Goal: Information Seeking & Learning: Learn about a topic

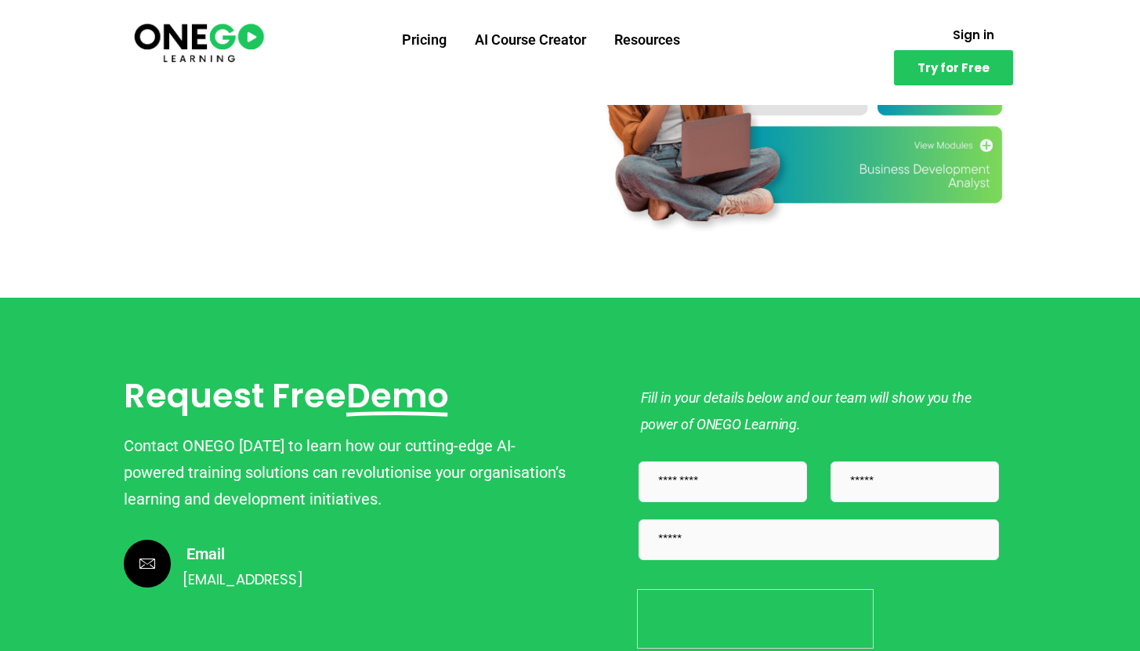
scroll to position [5085, 0]
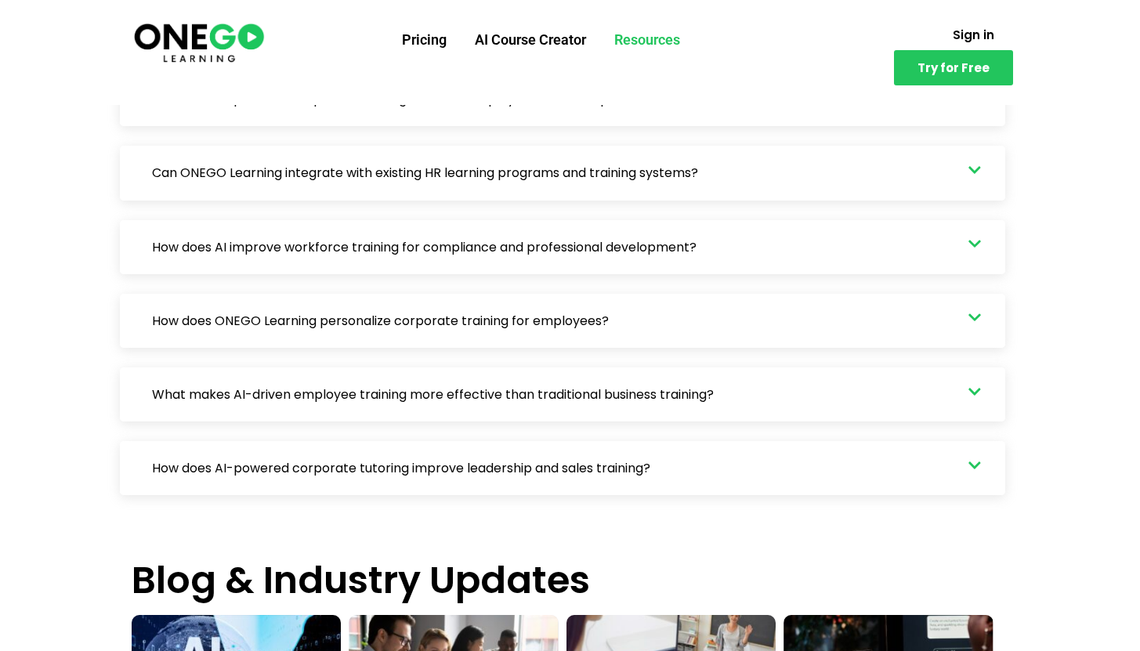
click at [660, 45] on link "Resources" at bounding box center [647, 40] width 94 height 41
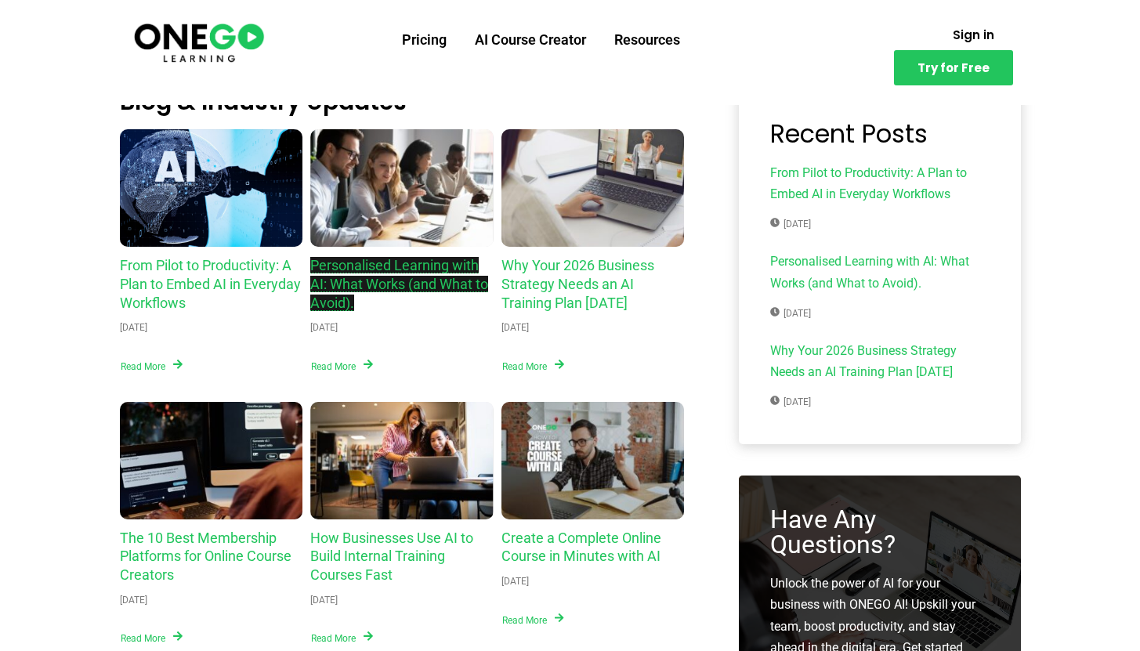
click at [363, 272] on link "Personalised Learning with AI: What Works (and What to Avoid)." at bounding box center [399, 284] width 178 height 54
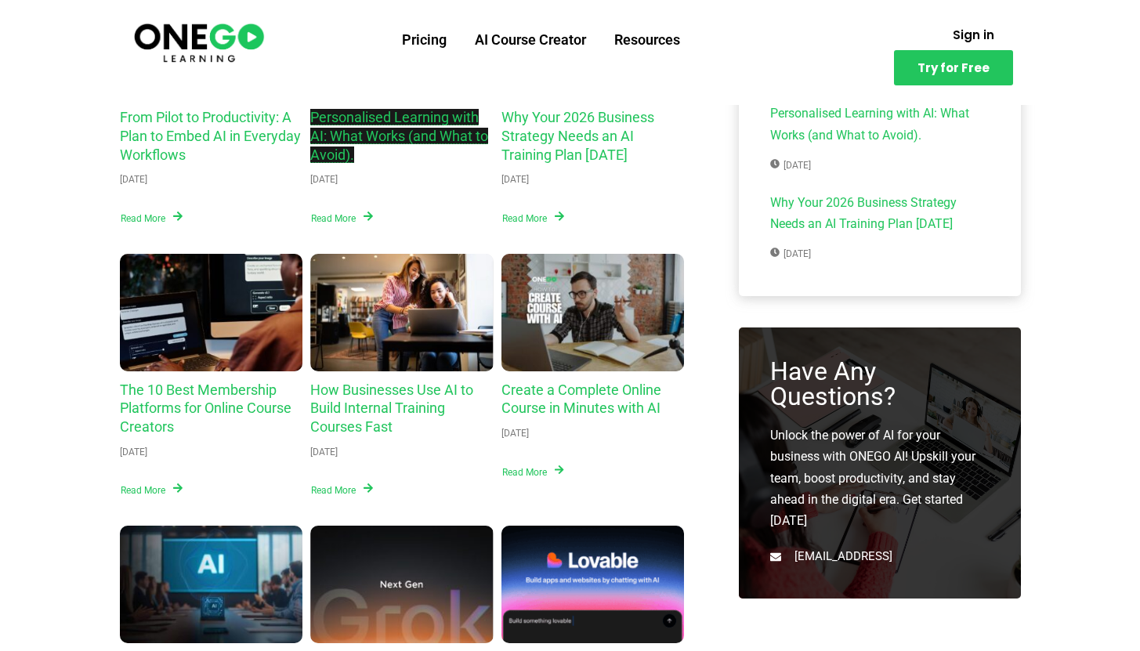
scroll to position [146, 0]
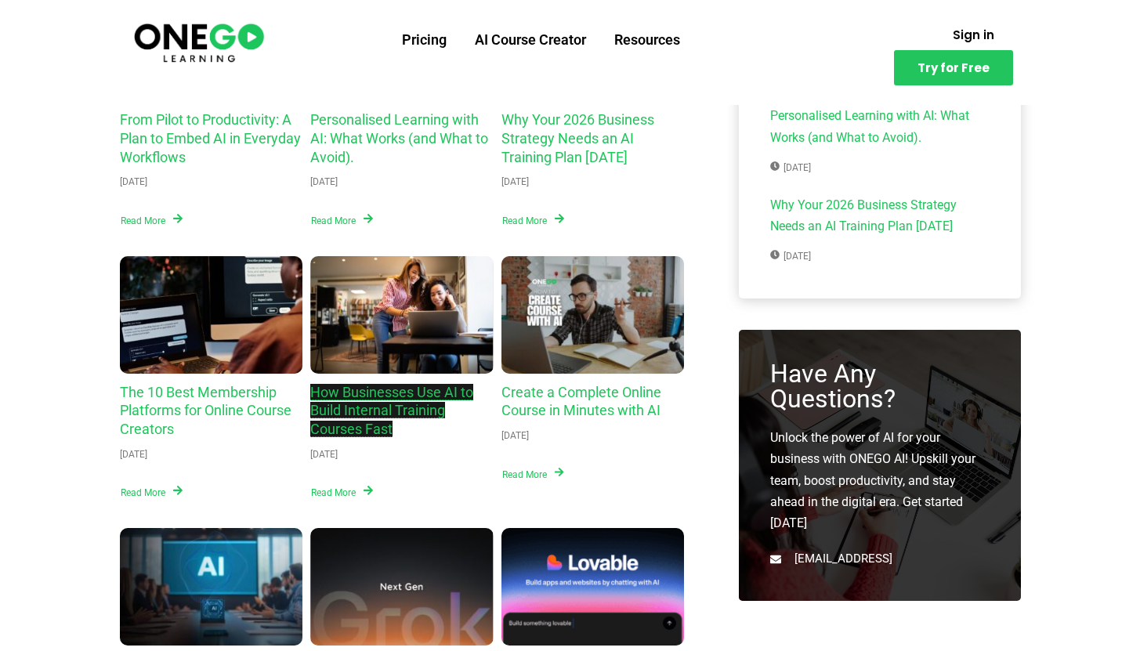
click at [417, 409] on link "How Businesses Use AI to Build Internal Training Courses Fast" at bounding box center [391, 411] width 163 height 54
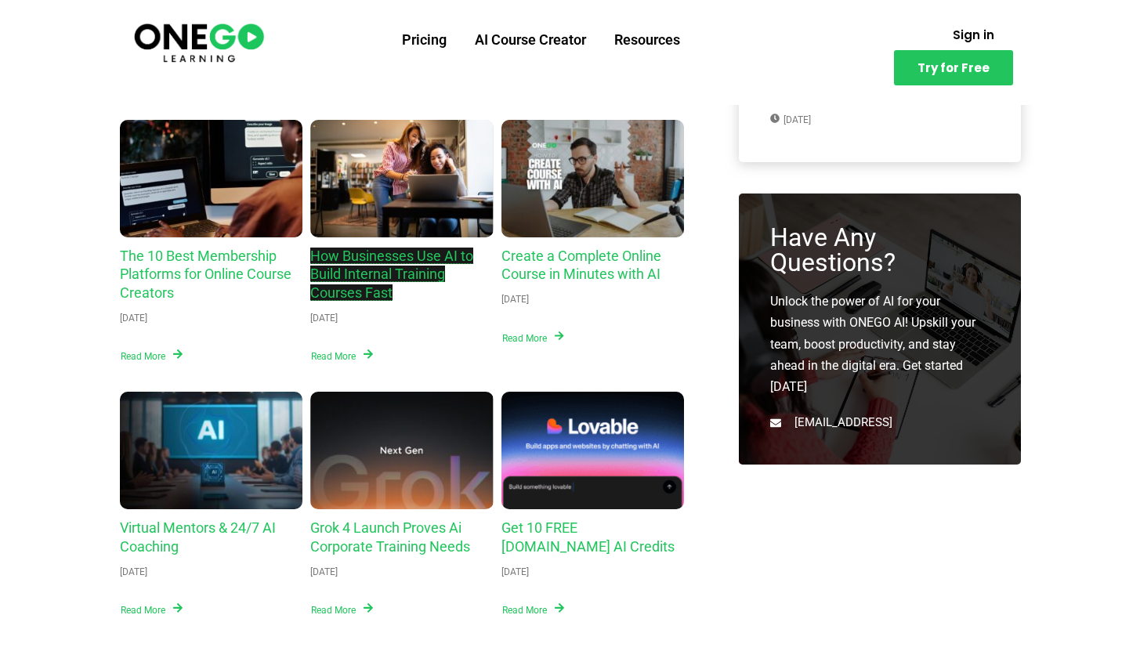
scroll to position [281, 0]
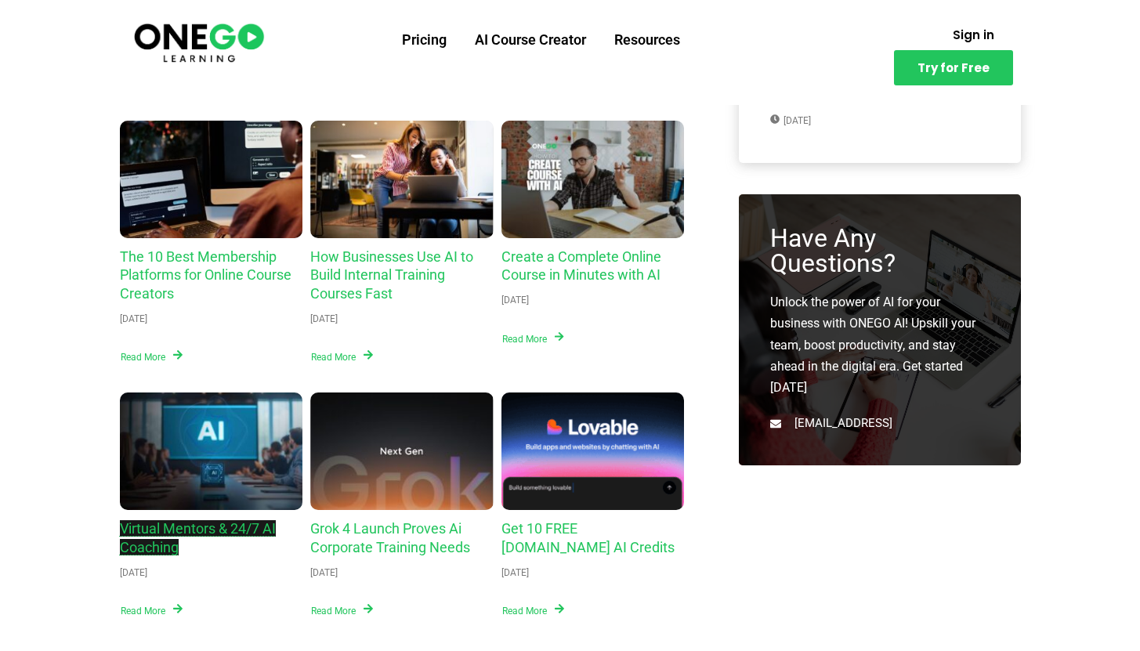
click at [209, 529] on link "Virtual Mentors & 24/7 AI Coaching" at bounding box center [198, 537] width 156 height 35
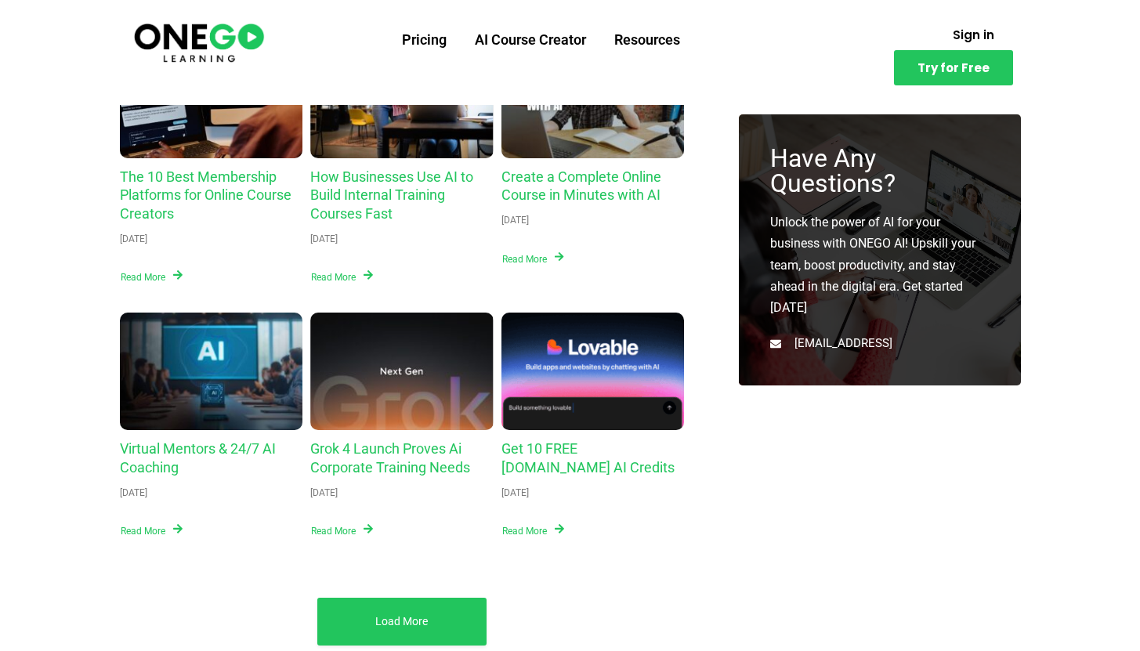
click at [350, 609] on div "Load More" at bounding box center [401, 622] width 169 height 48
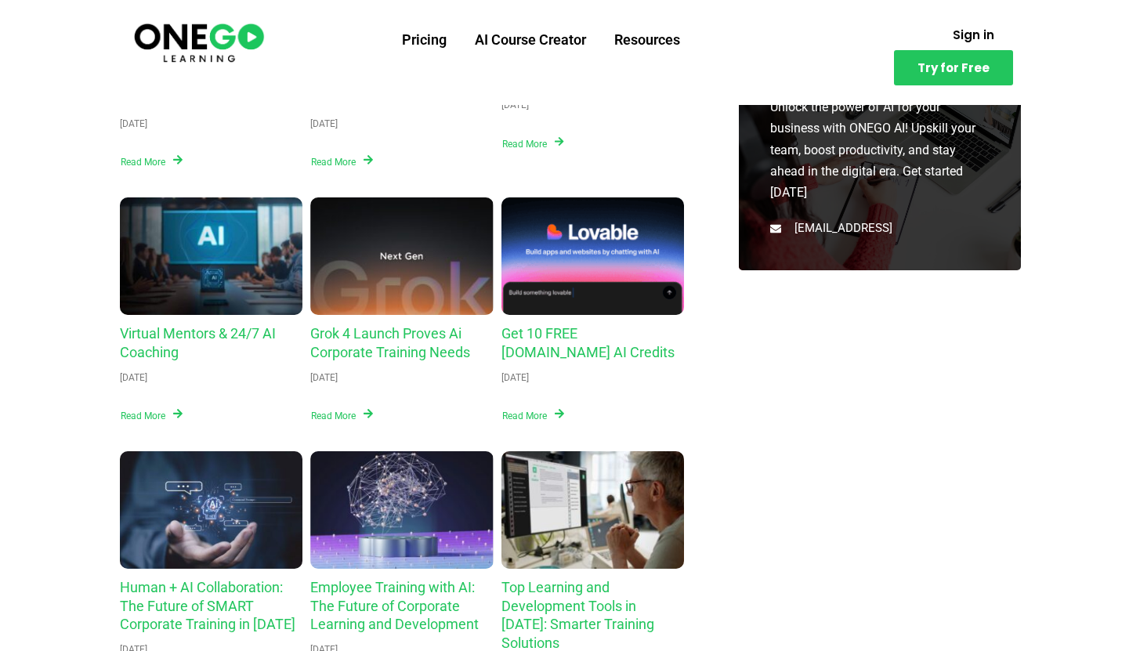
scroll to position [667, 0]
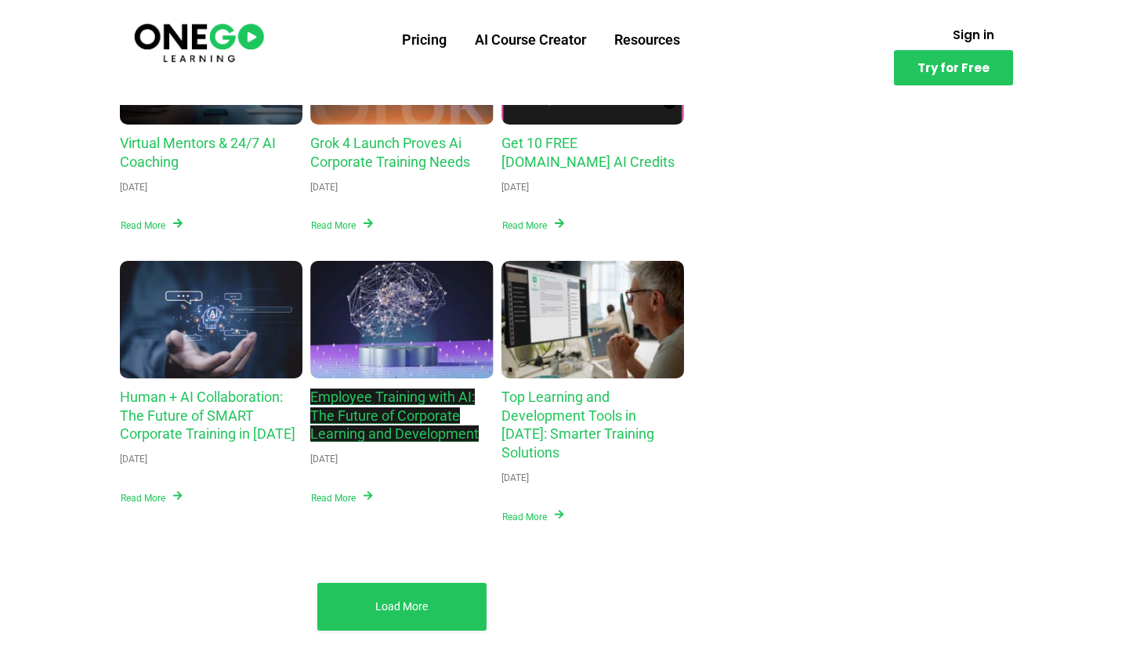
click at [361, 419] on link "Employee Training with AI: The Future of Corporate Learning and Development" at bounding box center [394, 416] width 168 height 54
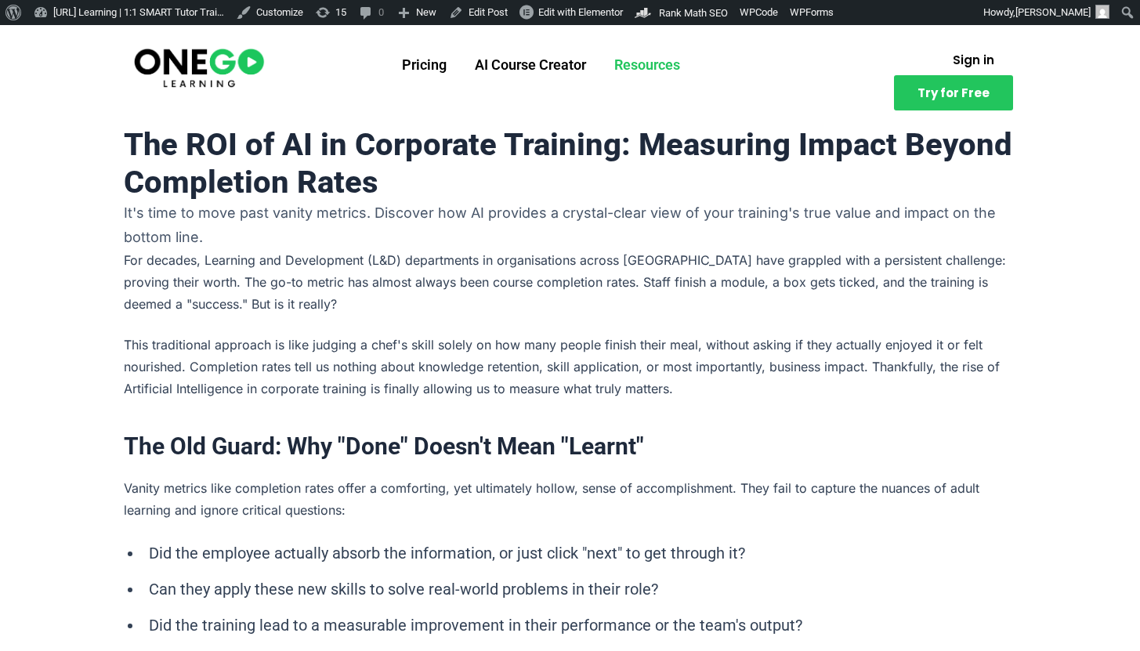
click at [650, 63] on link "Resources" at bounding box center [647, 65] width 94 height 41
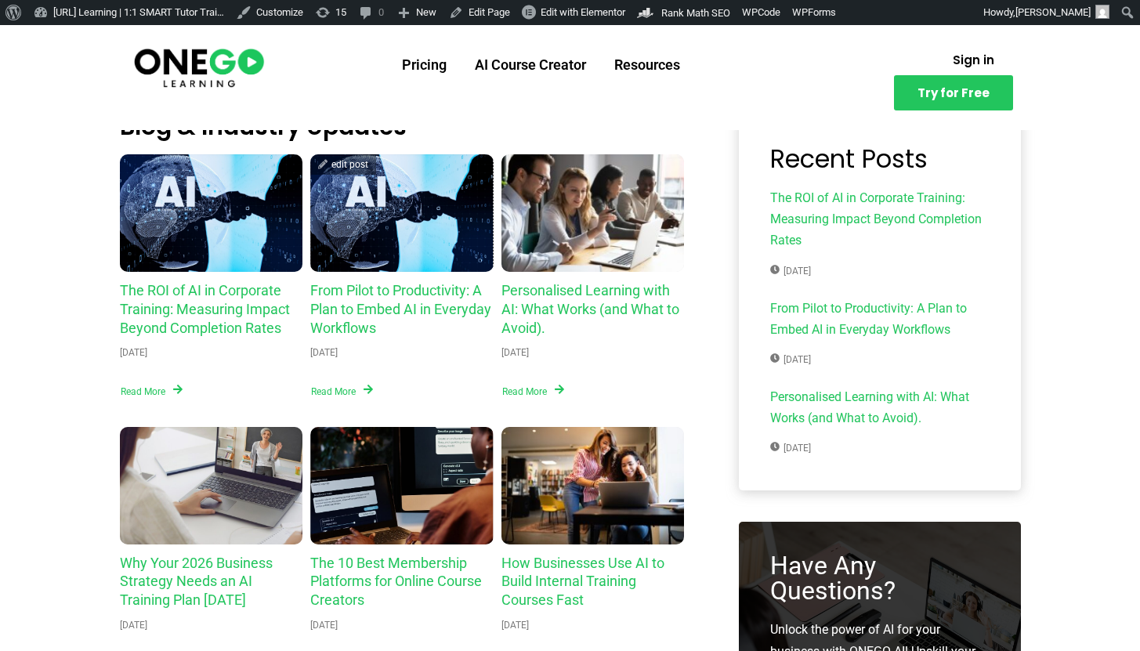
click at [380, 252] on div "From Pilot to Productivity: A Plan to Embed AI in Everyday Workflows" at bounding box center [401, 213] width 183 height 118
click at [184, 68] on img at bounding box center [199, 67] width 135 height 45
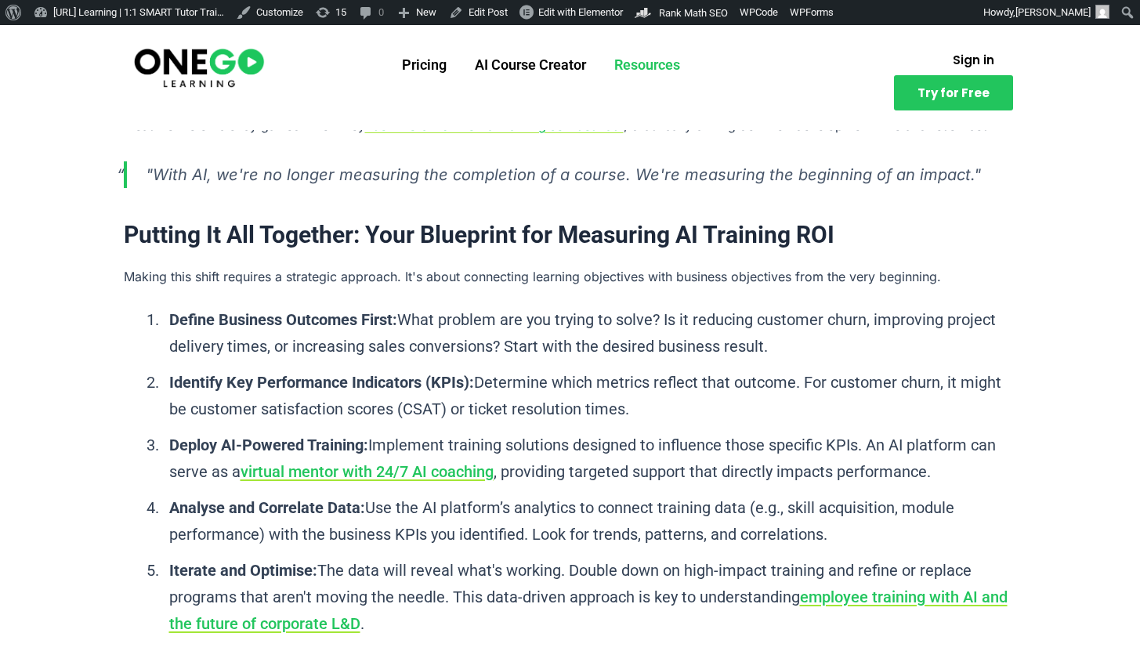
scroll to position [1877, 0]
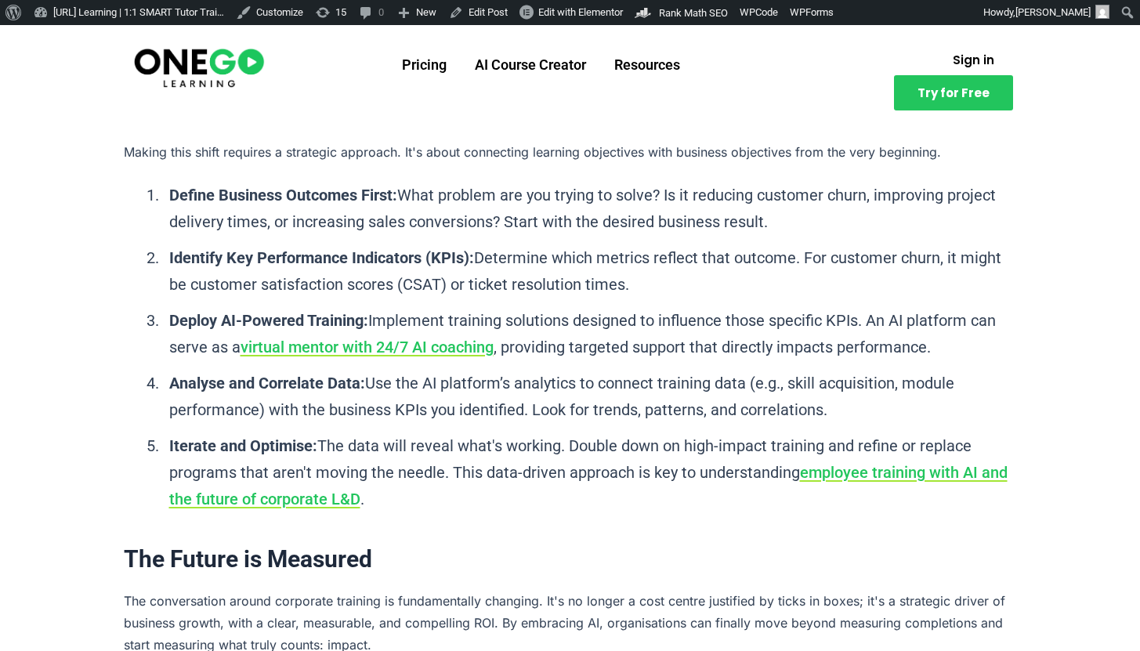
click at [202, 54] on img at bounding box center [199, 67] width 135 height 45
click at [186, 20] on link "[URL] Learning | 1:1 SMART Tutor Trai…" at bounding box center [128, 12] width 203 height 25
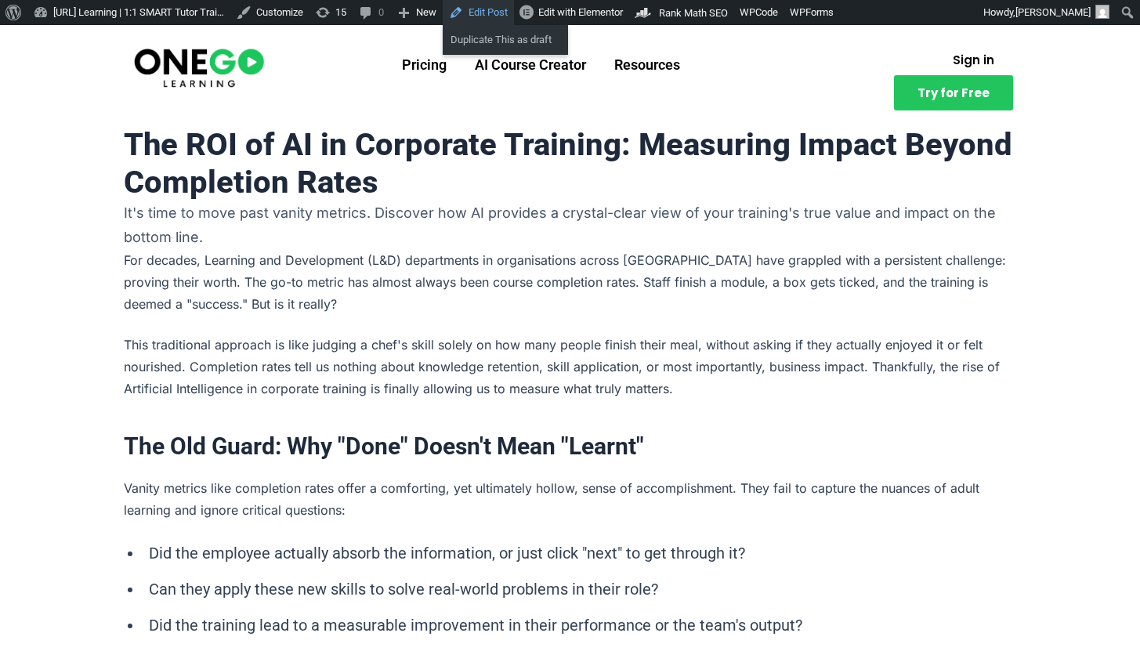
click at [514, 12] on link "Edit Post" at bounding box center [478, 12] width 71 height 25
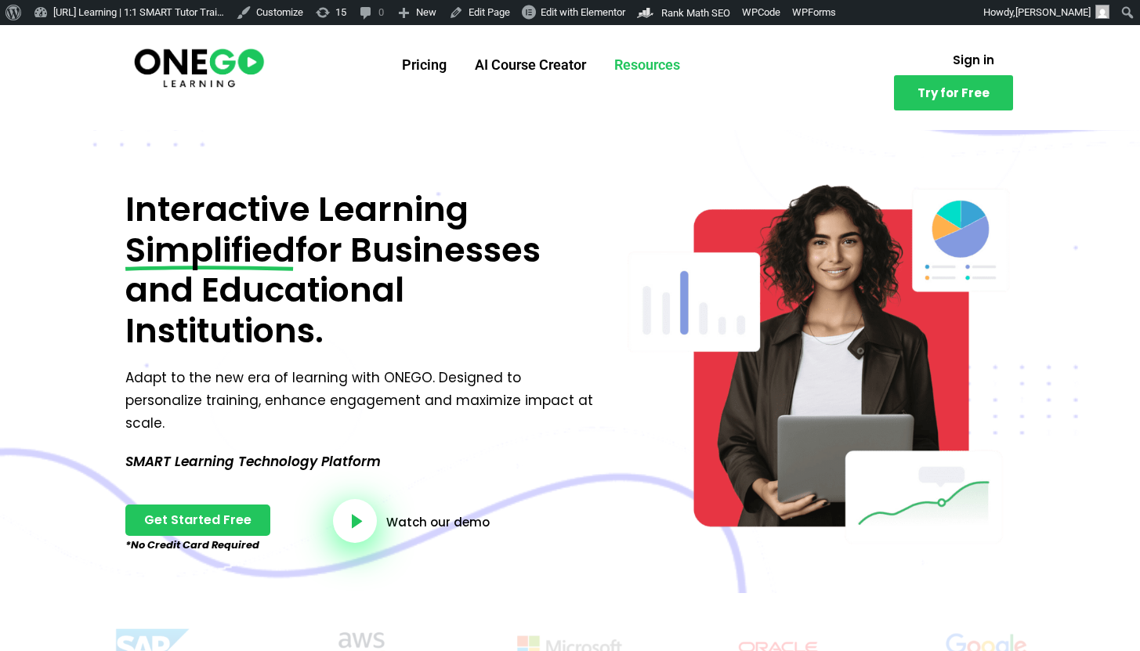
click at [653, 77] on link "Resources" at bounding box center [647, 65] width 94 height 41
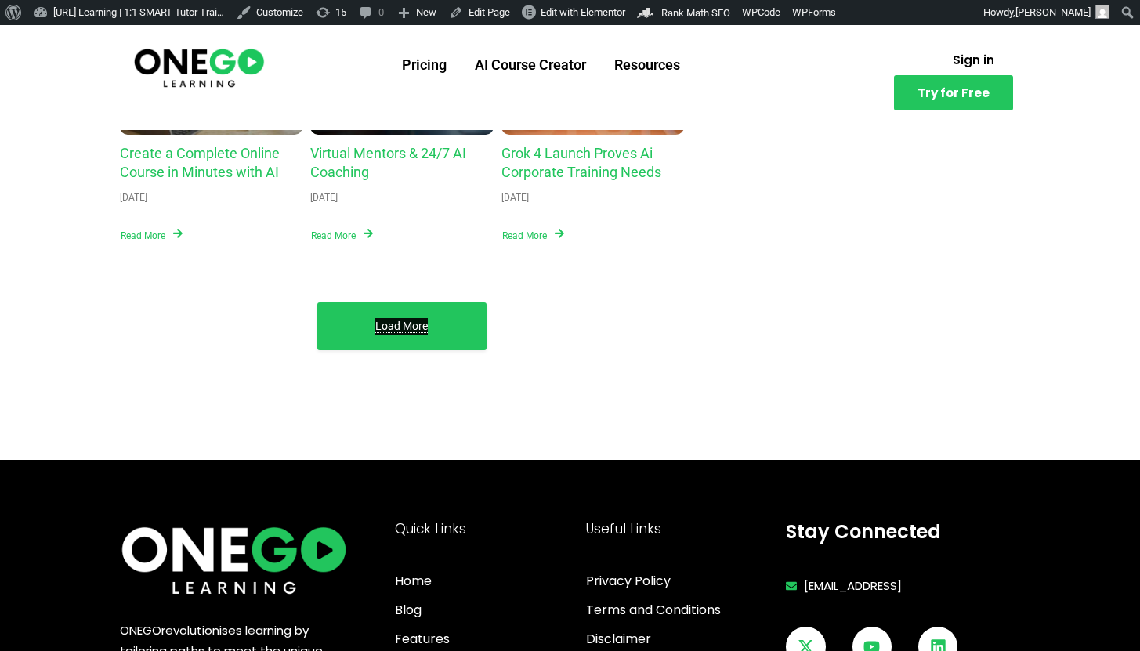
click at [389, 322] on link "Load More" at bounding box center [401, 326] width 53 height 16
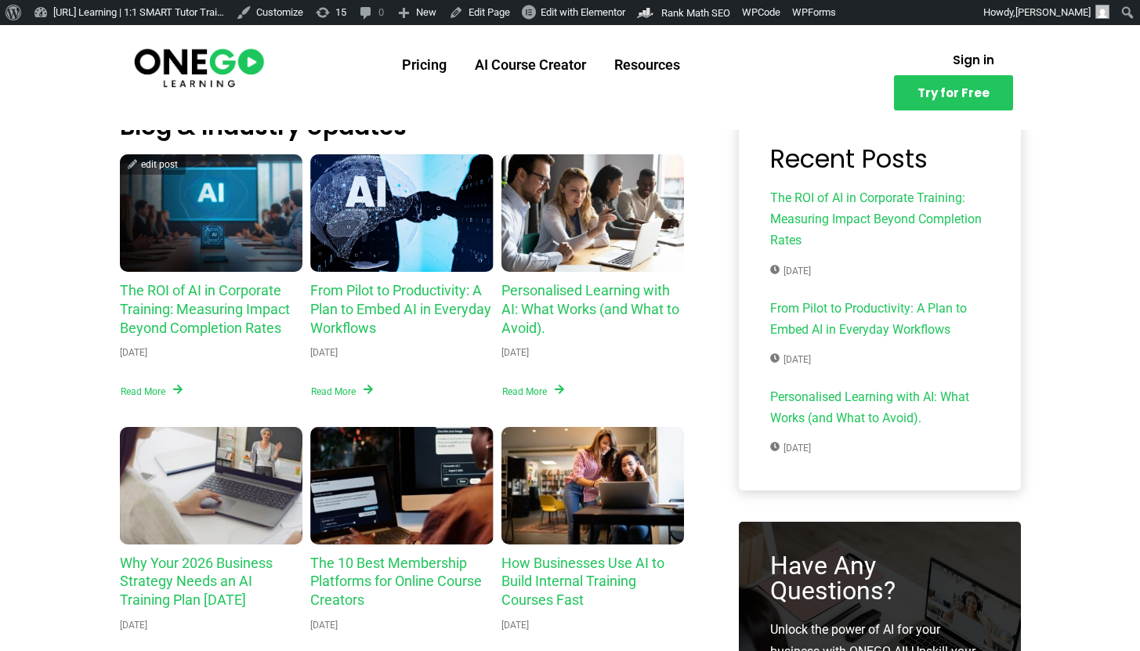
click at [231, 264] on div "The ROI of AI in Corporate Training: Measuring Impact Beyond Completion Rates" at bounding box center [211, 213] width 183 height 118
